Goal: Task Accomplishment & Management: Manage account settings

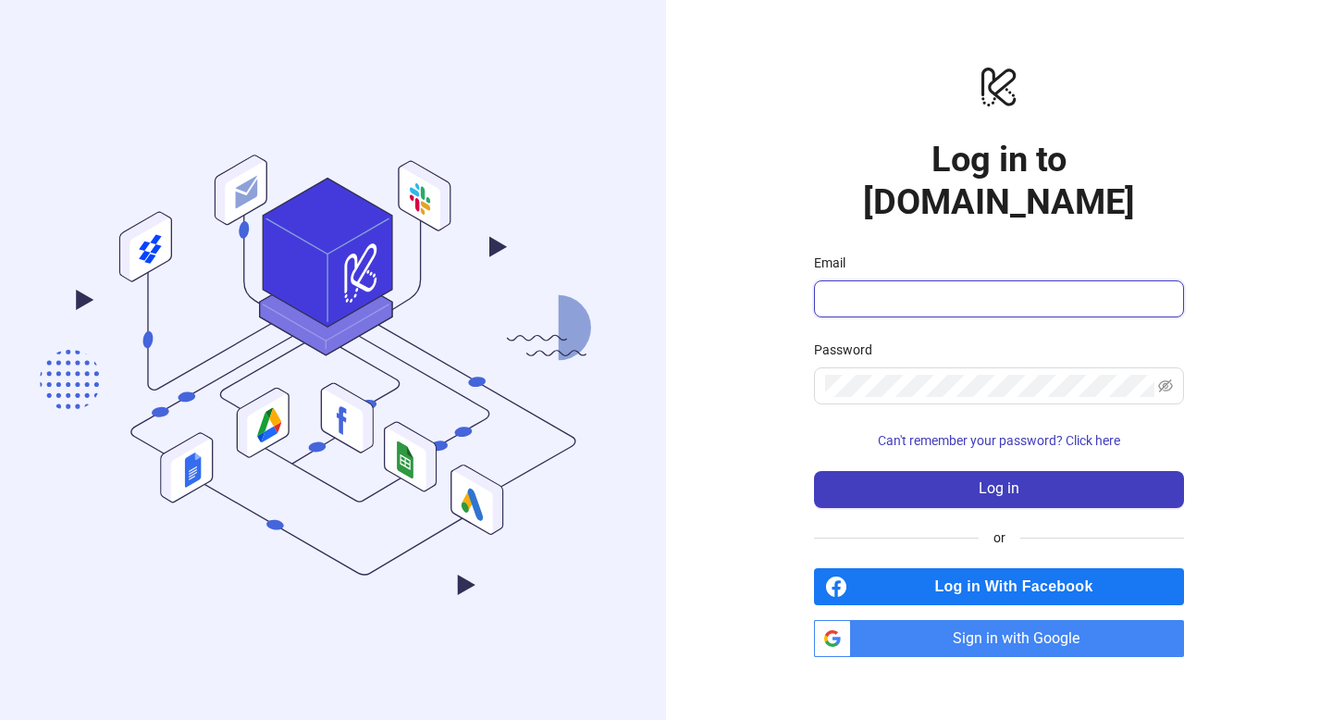
click at [896, 288] on input "Email" at bounding box center [997, 299] width 344 height 22
click at [894, 623] on span "Sign in with Google" at bounding box center [1021, 638] width 326 height 37
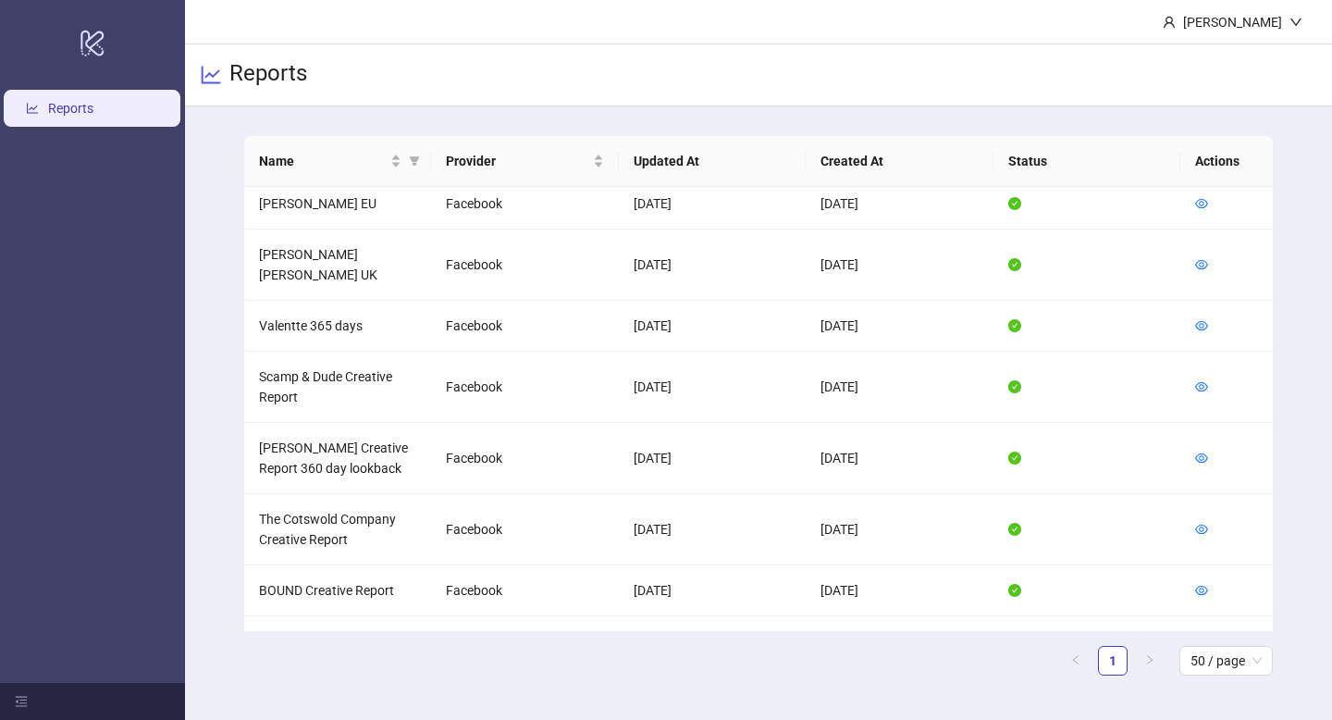
scroll to position [1140, 0]
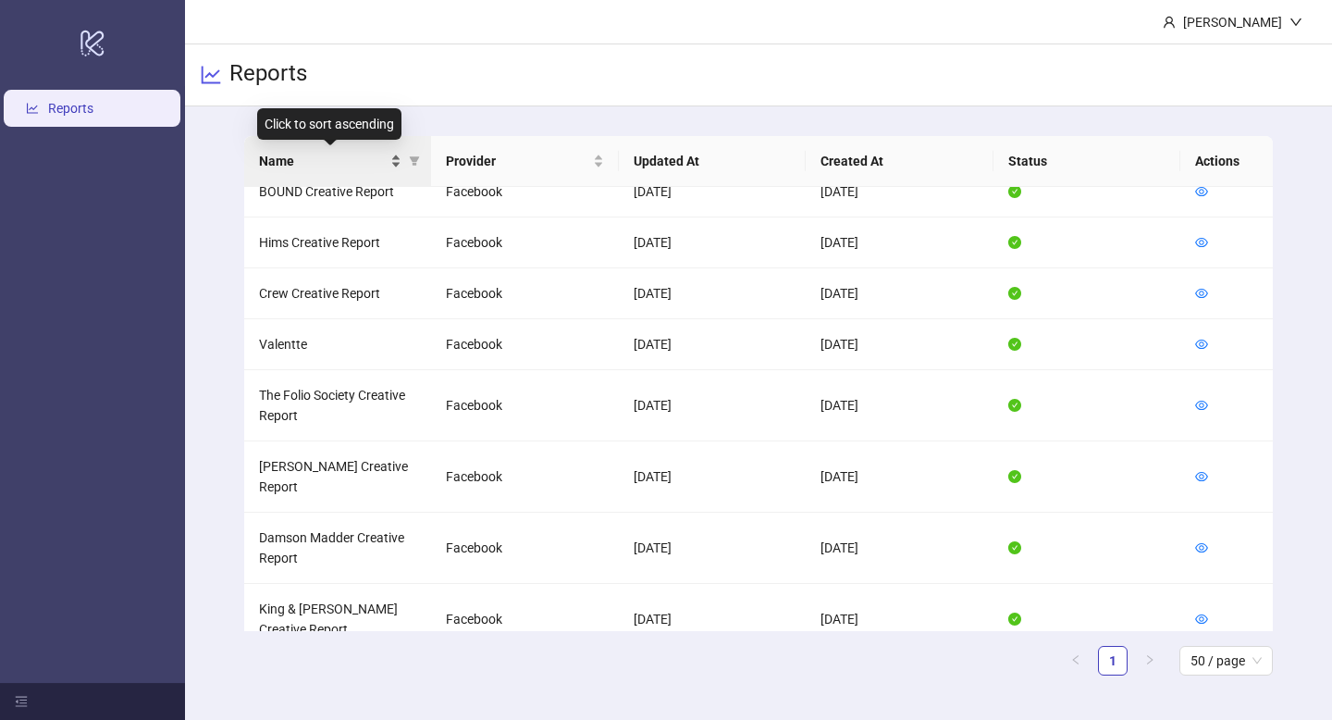
click at [390, 165] on div "Name" at bounding box center [330, 161] width 143 height 20
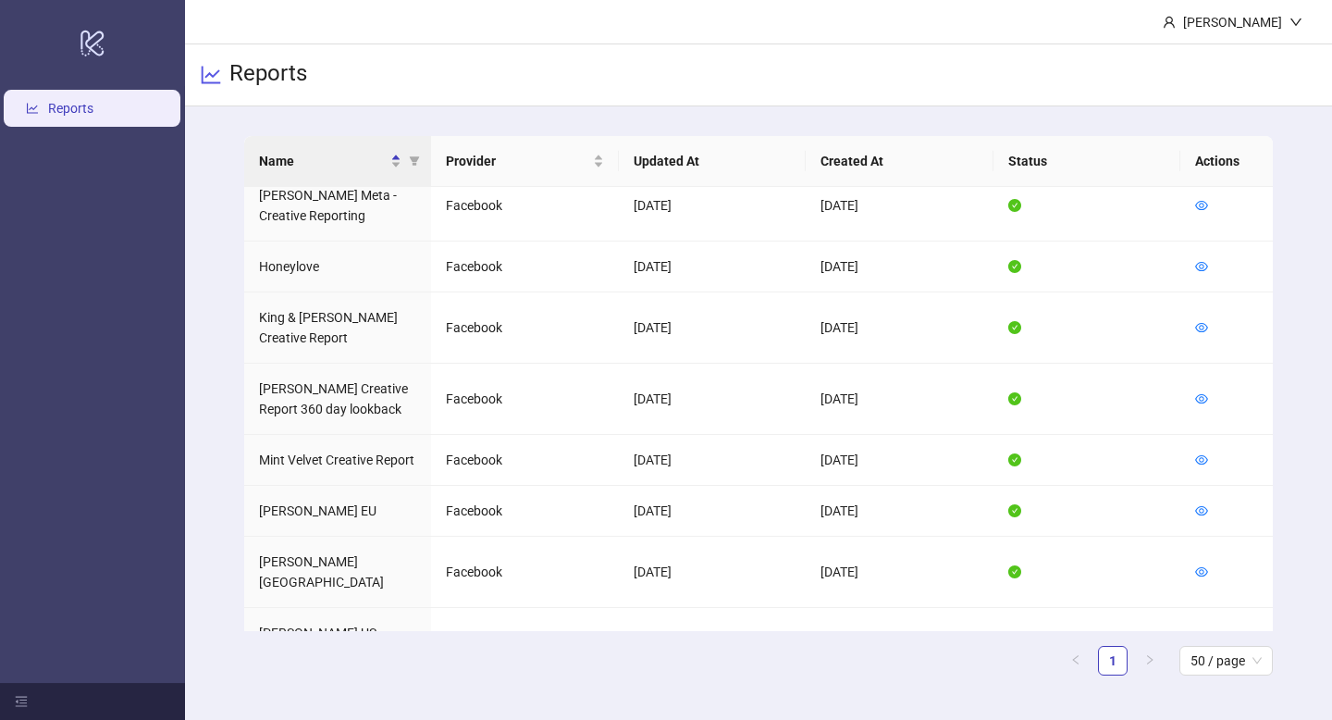
scroll to position [0, 0]
